Goal: Task Accomplishment & Management: Manage account settings

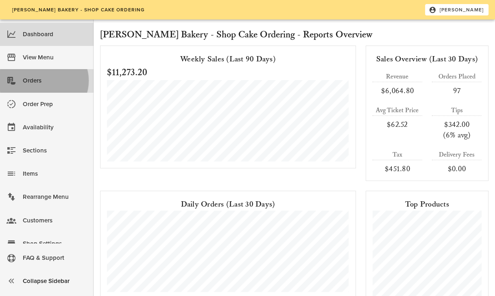
click at [35, 79] on div "Orders" at bounding box center [55, 80] width 64 height 13
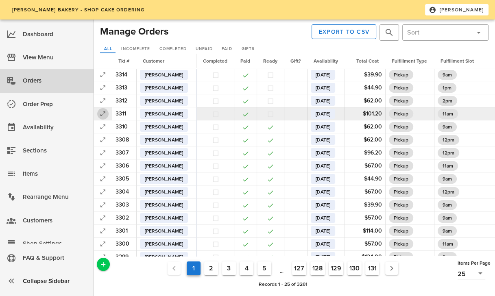
click at [100, 113] on icon "button" at bounding box center [103, 114] width 10 height 10
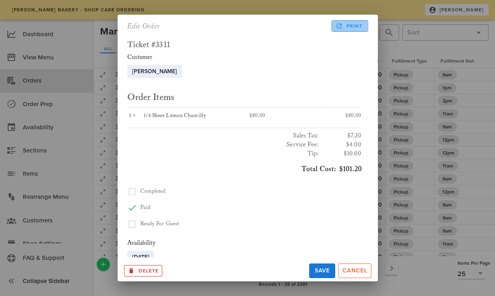
click at [351, 28] on span "Print" at bounding box center [349, 25] width 25 height 7
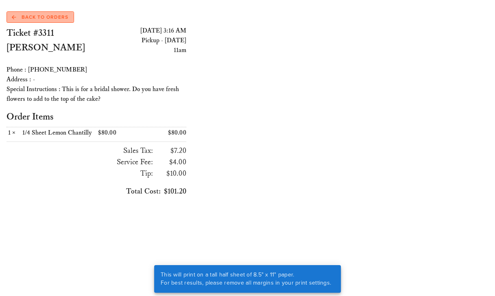
click at [56, 15] on span "Back to Orders" at bounding box center [40, 16] width 56 height 7
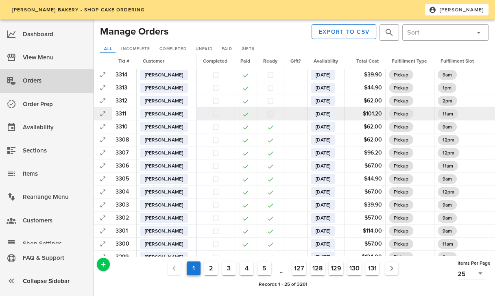
click at [274, 113] on button "button" at bounding box center [270, 114] width 7 height 7
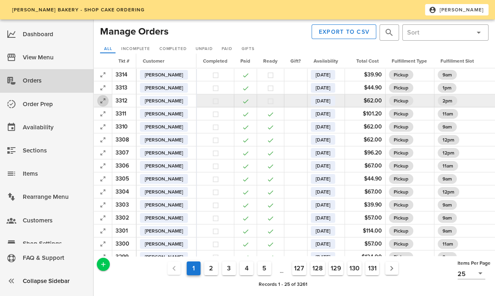
click at [104, 102] on icon "button" at bounding box center [103, 101] width 10 height 10
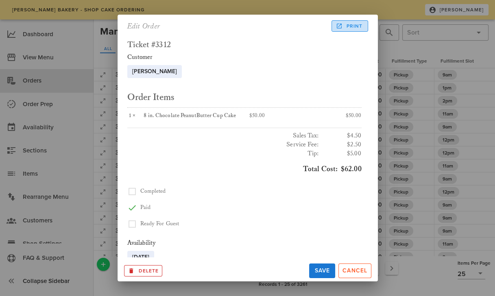
click at [351, 30] on link "Print" at bounding box center [349, 25] width 36 height 11
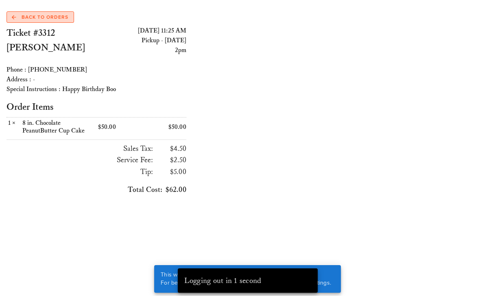
click at [64, 14] on span "Back to Orders" at bounding box center [40, 16] width 56 height 7
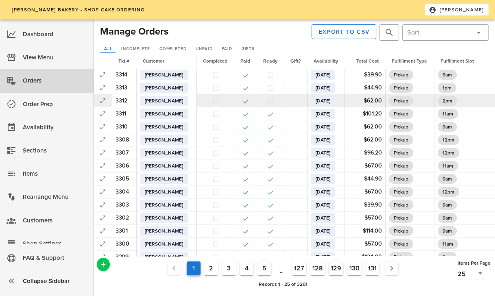
click at [278, 105] on td at bounding box center [269, 100] width 27 height 13
click at [274, 101] on button "button" at bounding box center [270, 101] width 7 height 7
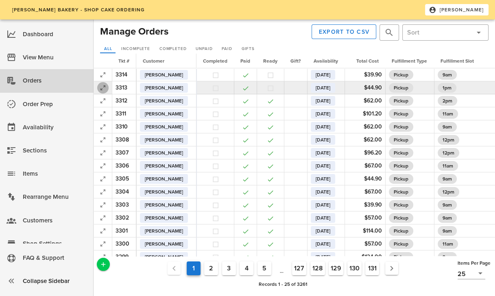
click at [106, 87] on icon "button" at bounding box center [103, 88] width 10 height 10
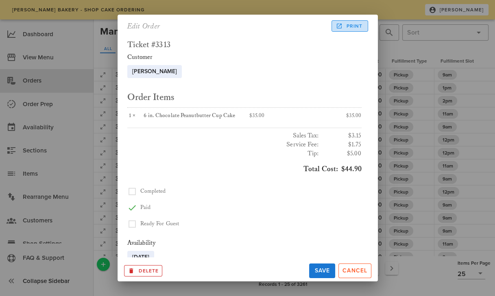
click at [348, 28] on span "Print" at bounding box center [349, 25] width 25 height 7
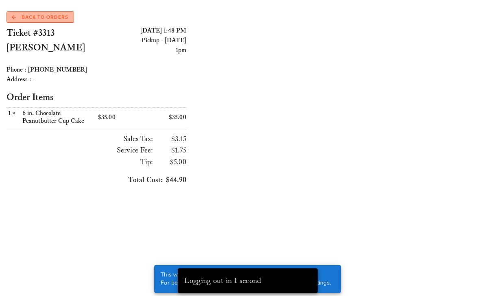
click at [52, 17] on span "Back to Orders" at bounding box center [40, 16] width 56 height 7
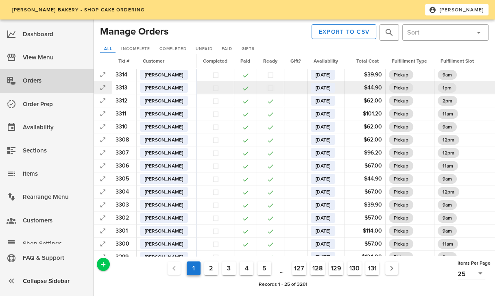
click at [274, 87] on button "button" at bounding box center [270, 88] width 7 height 7
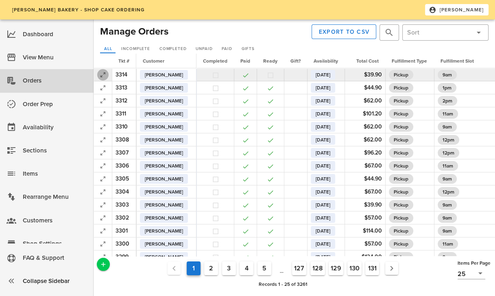
click at [102, 73] on icon "button" at bounding box center [103, 75] width 10 height 10
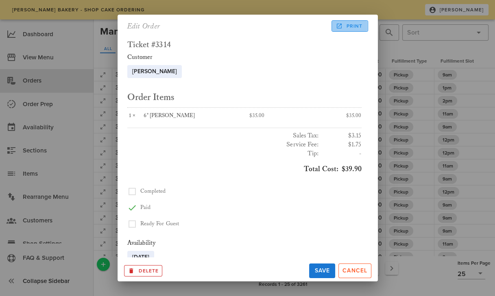
click at [354, 27] on span "Print" at bounding box center [349, 25] width 25 height 7
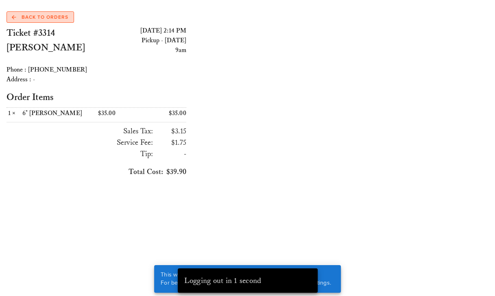
click at [52, 15] on span "Back to Orders" at bounding box center [40, 16] width 56 height 7
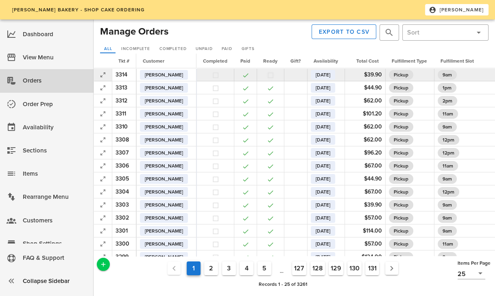
click at [274, 74] on button "button" at bounding box center [270, 75] width 7 height 7
